Goal: Information Seeking & Learning: Learn about a topic

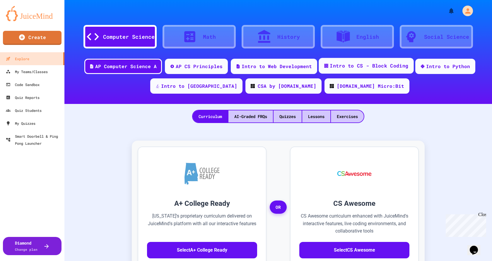
click at [352, 69] on div "Intro to CS - Block Coding" at bounding box center [369, 65] width 79 height 7
